Goal: Information Seeking & Learning: Check status

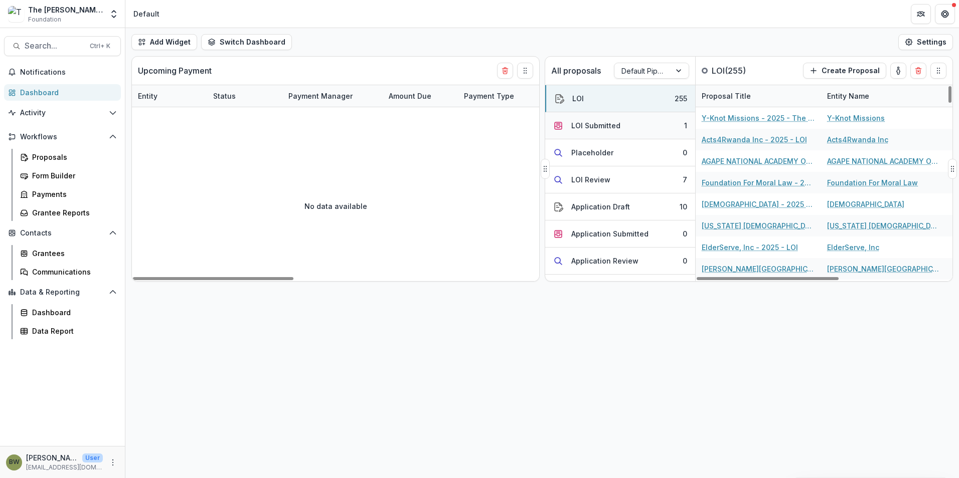
click at [602, 125] on div "LOI Submitted" at bounding box center [595, 125] width 49 height 11
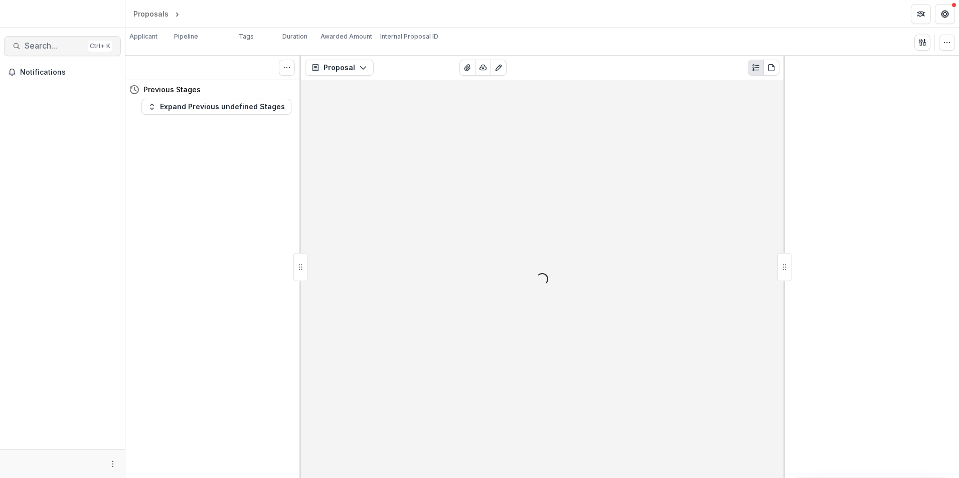
click at [49, 42] on span "Search..." at bounding box center [54, 46] width 59 height 10
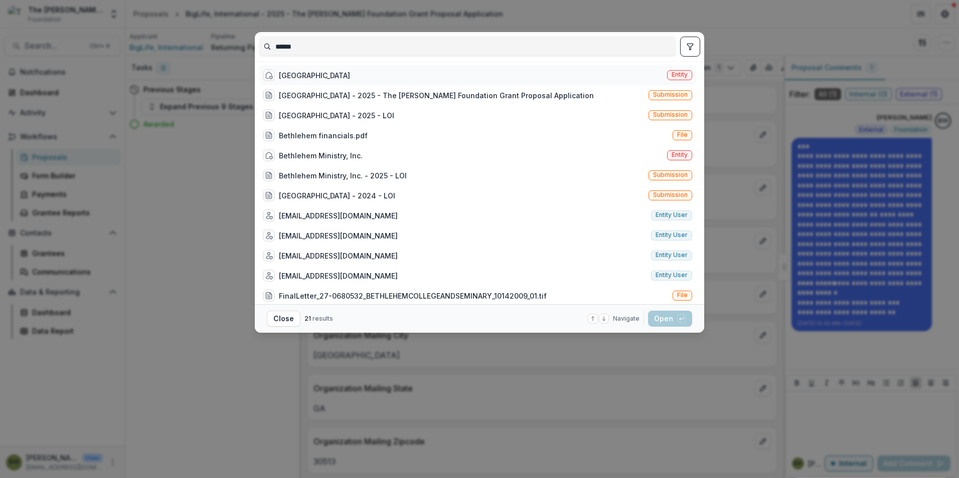
type input "******"
click at [294, 78] on div "Bethlehem College and Seminary" at bounding box center [314, 75] width 71 height 11
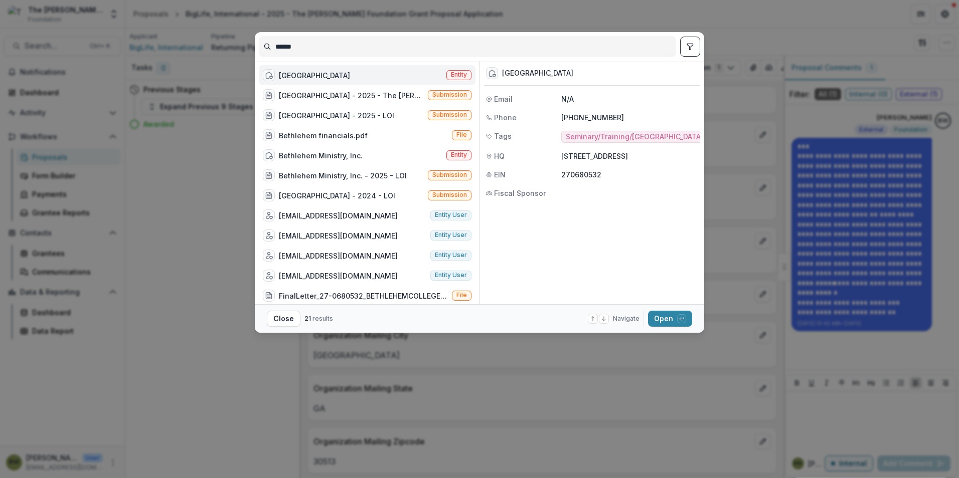
click at [461, 76] on span "Entity" at bounding box center [459, 74] width 16 height 7
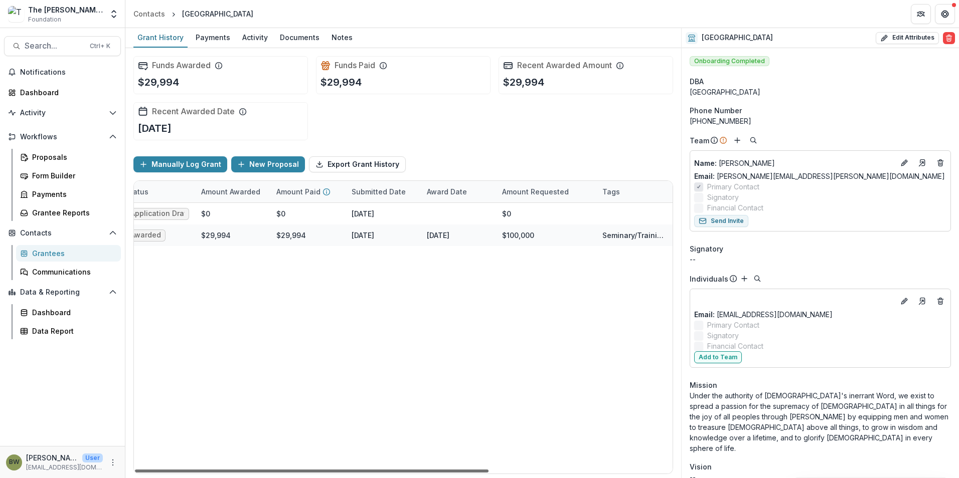
scroll to position [0, 209]
drag, startPoint x: 461, startPoint y: 472, endPoint x: 598, endPoint y: 490, distance: 138.1
click at [488, 473] on div at bounding box center [311, 471] width 353 height 3
click at [445, 236] on div "June 9, 2025" at bounding box center [434, 235] width 23 height 11
click at [440, 303] on div "Bethlehem College and Seminary - 2025 - LOI Application Draft $0 $0 January 9, …" at bounding box center [333, 338] width 817 height 271
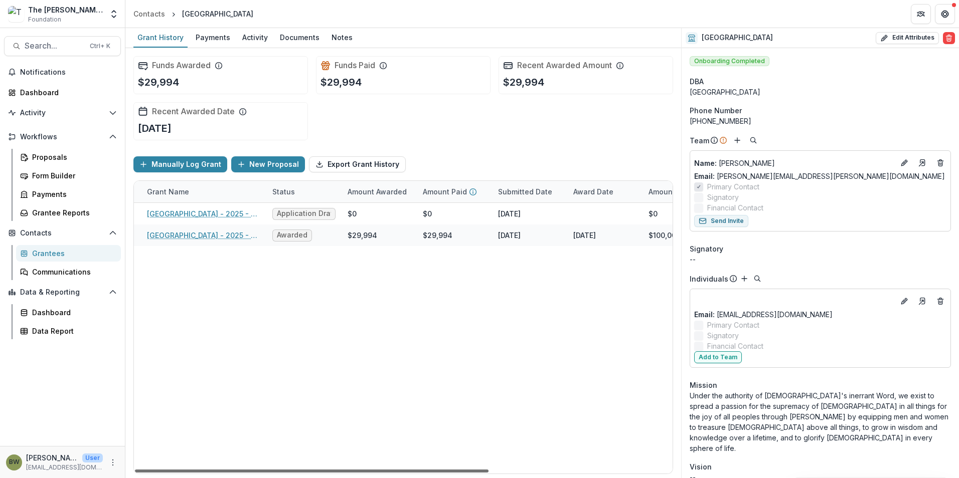
scroll to position [0, 52]
drag, startPoint x: 418, startPoint y: 468, endPoint x: 315, endPoint y: 474, distance: 103.0
click at [315, 473] on div at bounding box center [311, 471] width 353 height 3
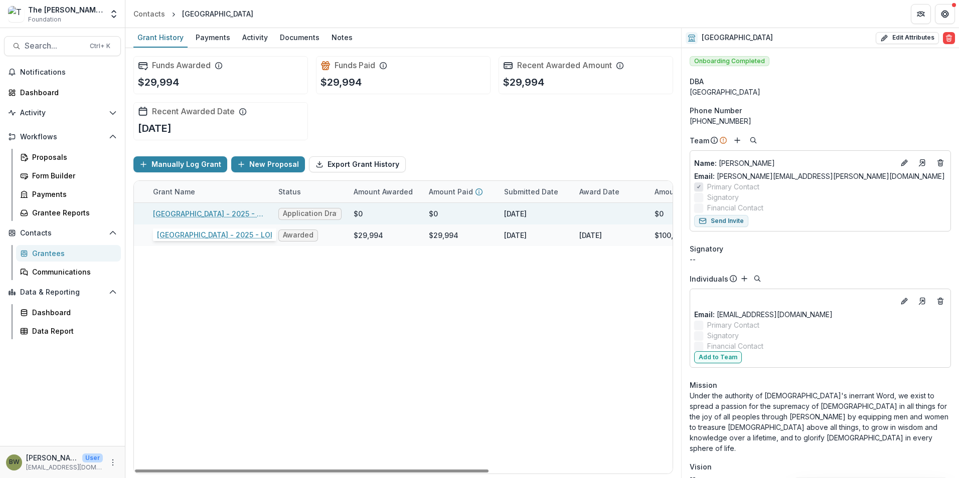
click at [232, 213] on link "Bethlehem College and Seminary - 2025 - LOI" at bounding box center [209, 214] width 113 height 11
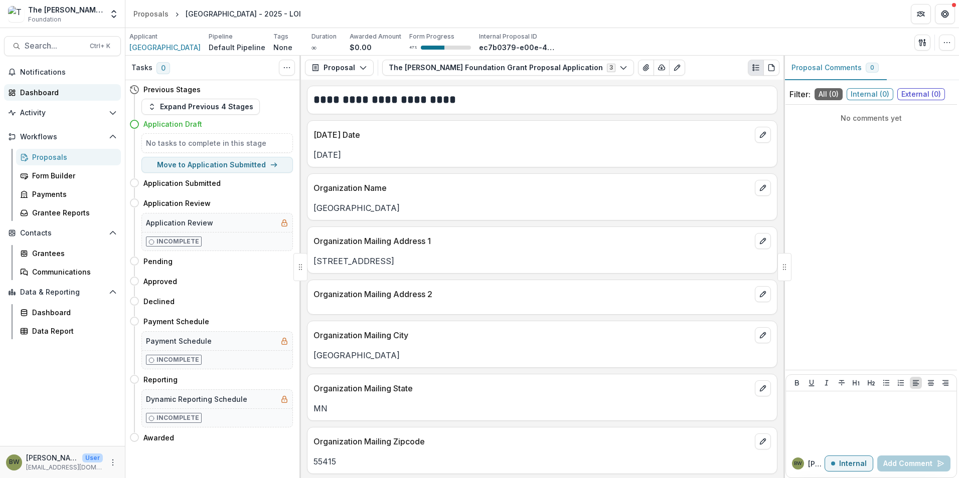
click at [32, 92] on div "Dashboard" at bounding box center [66, 92] width 93 height 11
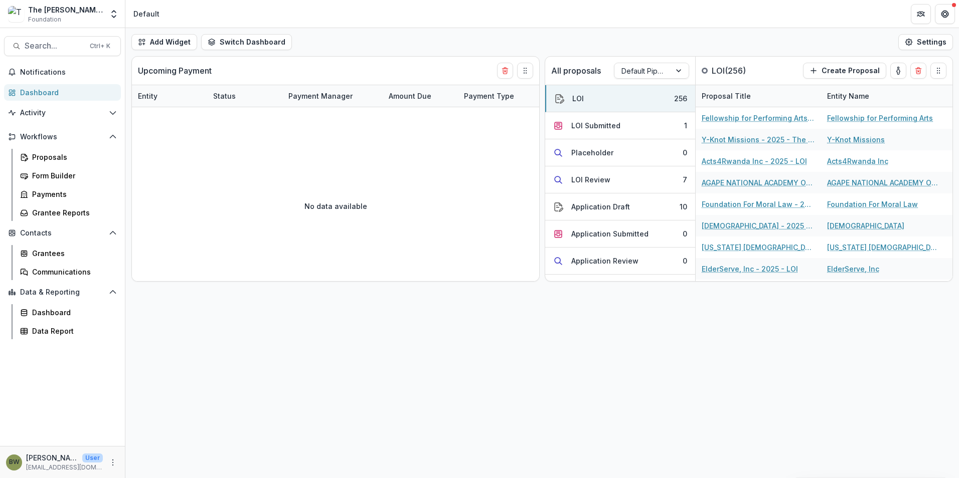
click at [31, 93] on div "Dashboard" at bounding box center [66, 92] width 93 height 11
click at [43, 114] on span "Activity" at bounding box center [62, 113] width 85 height 9
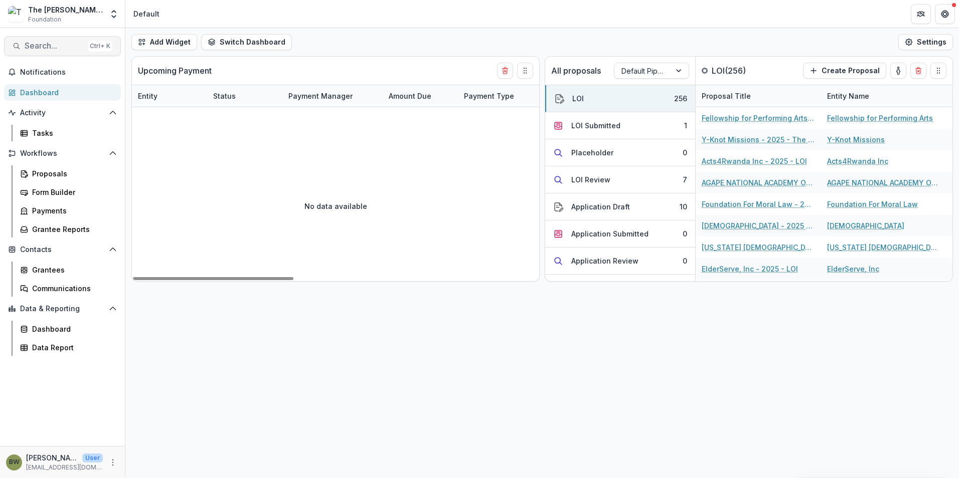
click at [58, 52] on button "Search... Ctrl + K" at bounding box center [62, 46] width 117 height 20
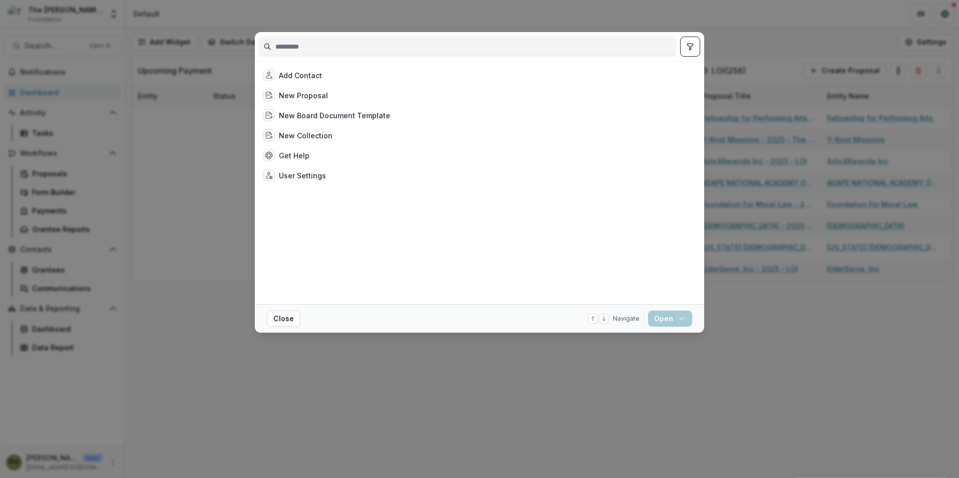
click at [292, 49] on input at bounding box center [467, 47] width 416 height 16
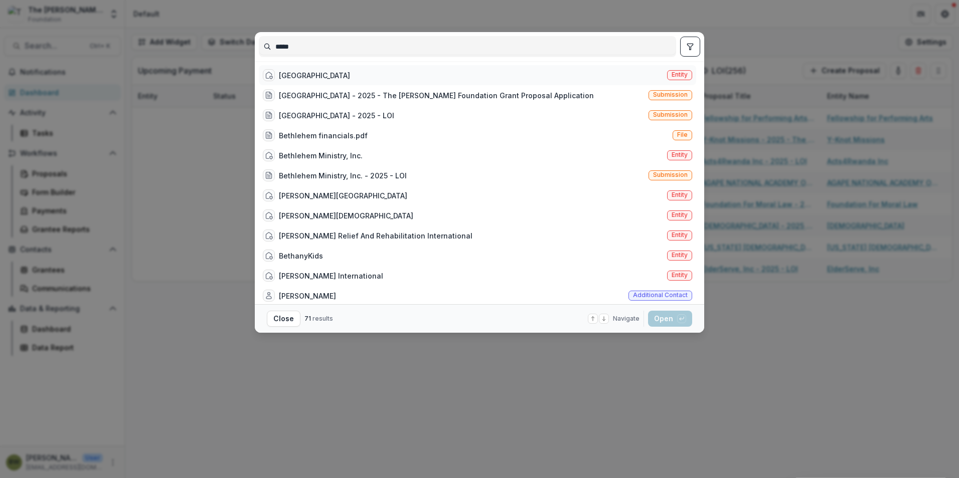
type input "*****"
click at [342, 72] on div "Bethlehem College and Seminary" at bounding box center [314, 75] width 71 height 11
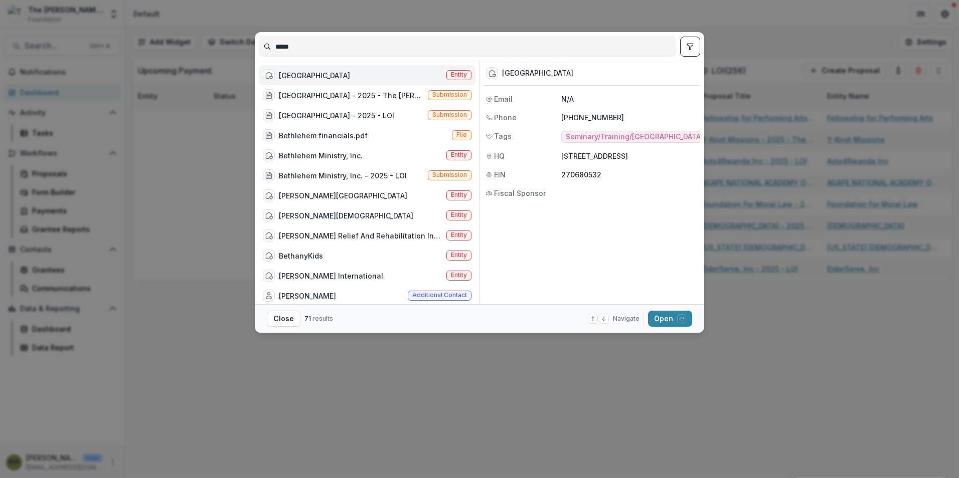
click at [451, 71] on span "Entity" at bounding box center [458, 75] width 25 height 10
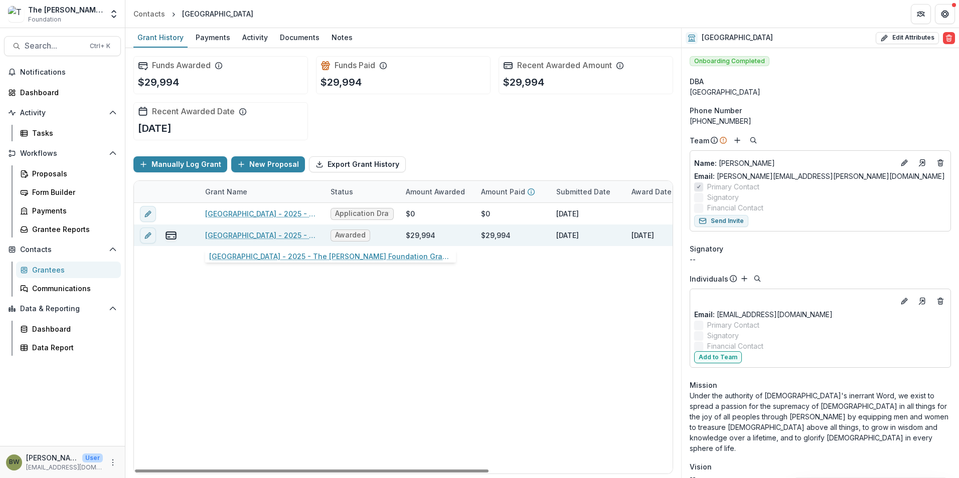
click at [262, 237] on link "Bethlehem College and Seminary - 2025 - The Bolick Foundation Grant Proposal Ap…" at bounding box center [261, 235] width 113 height 11
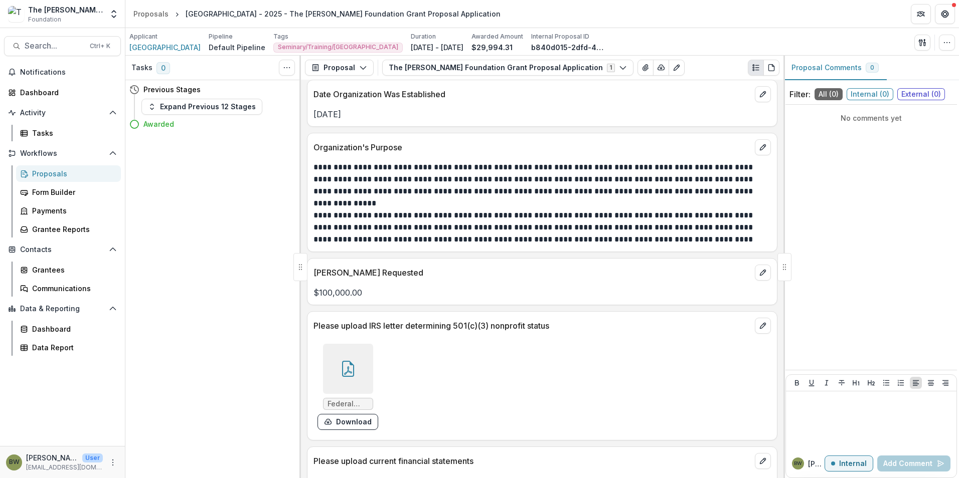
scroll to position [1203, 0]
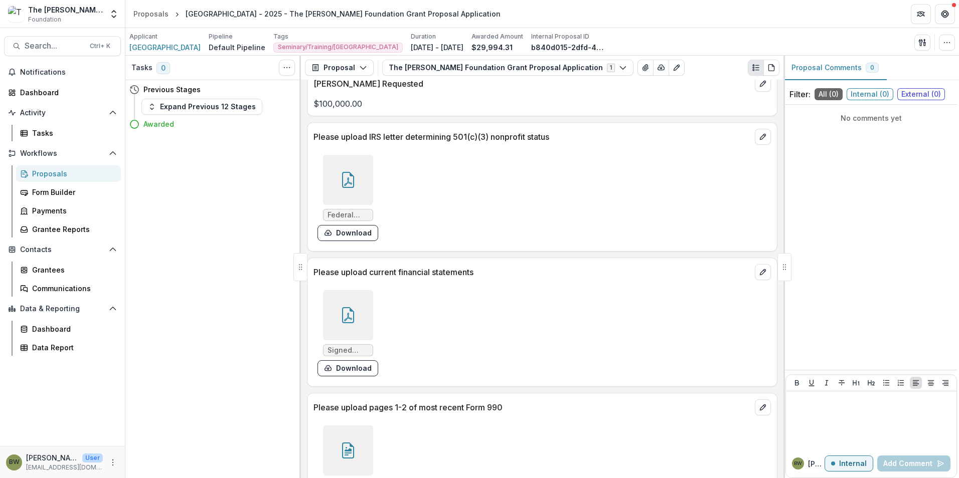
click at [353, 190] on div at bounding box center [348, 180] width 50 height 50
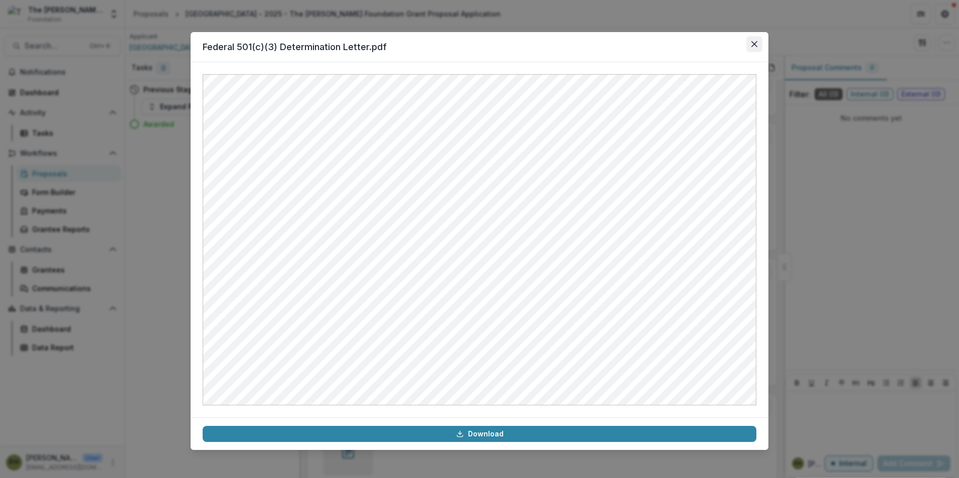
click at [757, 43] on button "Close" at bounding box center [754, 44] width 16 height 16
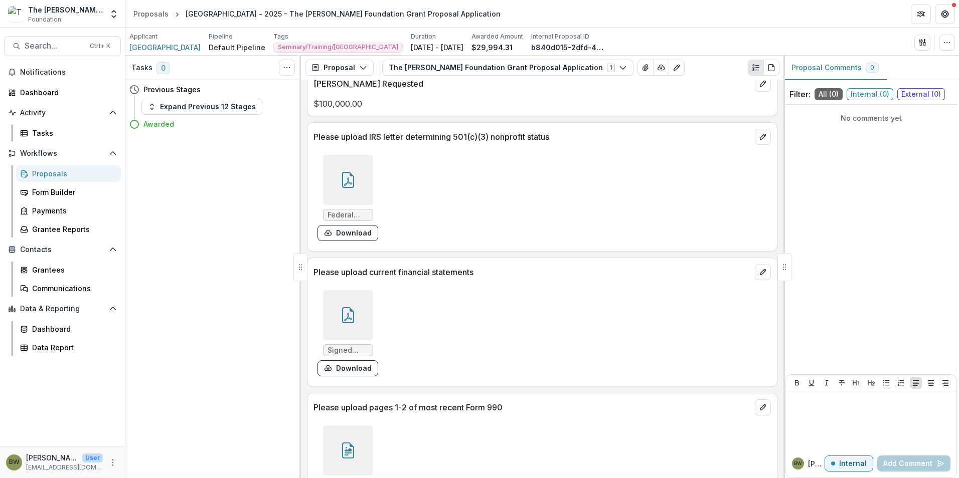
click at [350, 328] on div at bounding box center [348, 315] width 50 height 50
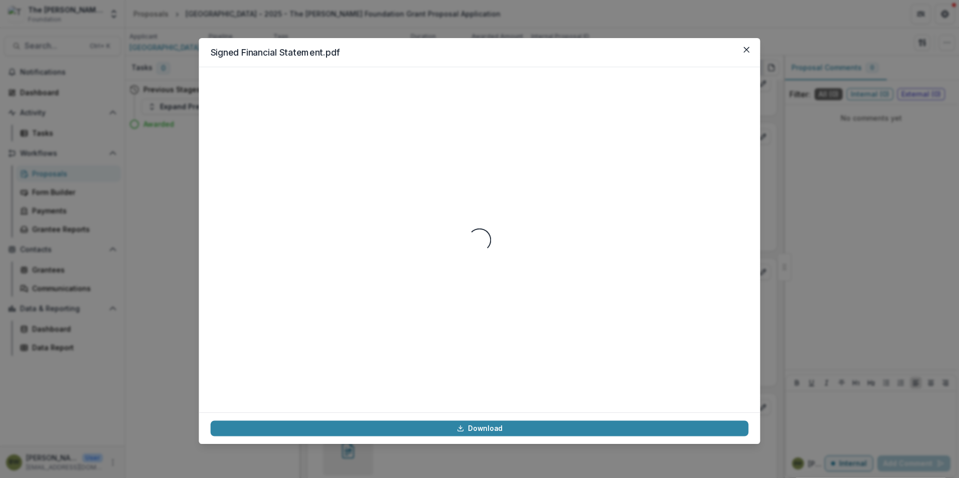
click at [350, 328] on div "Loading..." at bounding box center [479, 240] width 537 height 322
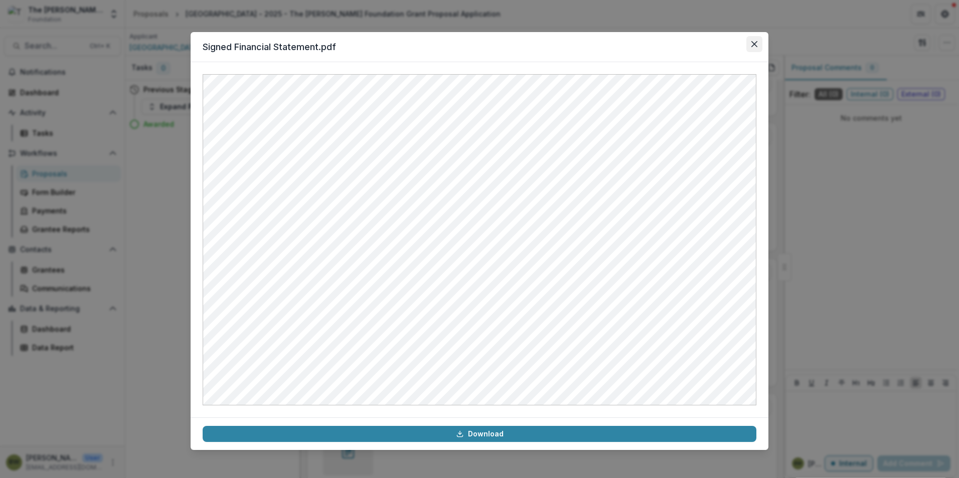
click at [750, 44] on button "Close" at bounding box center [754, 44] width 16 height 16
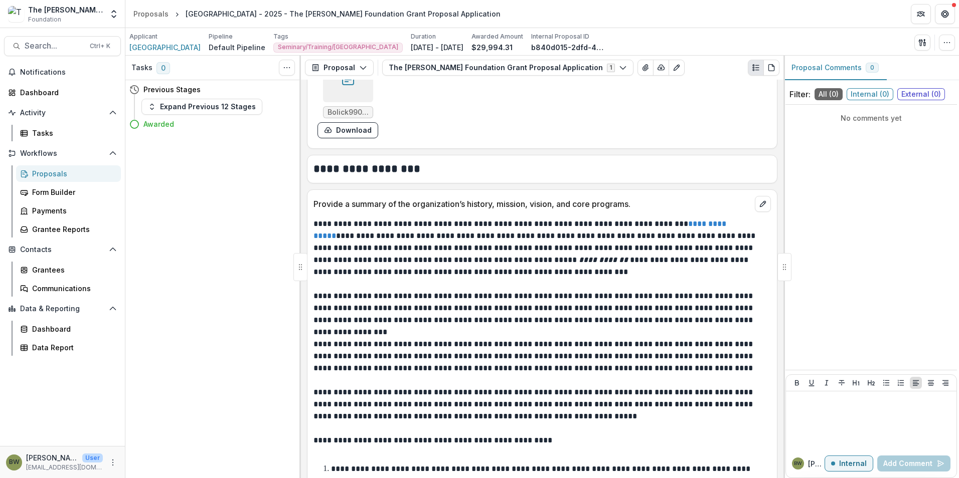
scroll to position [1604, 0]
